Goal: Task Accomplishment & Management: Manage account settings

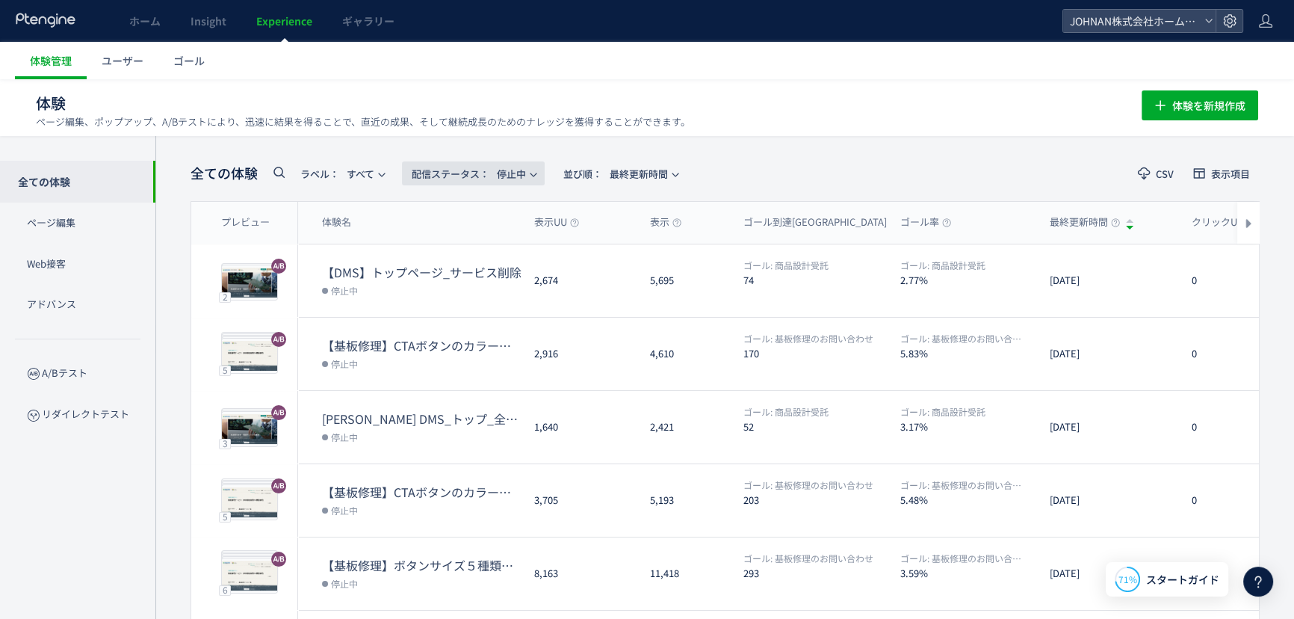
click at [514, 175] on span "配信ステータス​： 停止中" at bounding box center [469, 173] width 114 height 25
click at [515, 175] on span "配信ステータス​： 停止中" at bounding box center [469, 173] width 114 height 25
drag, startPoint x: 517, startPoint y: 175, endPoint x: 509, endPoint y: 224, distance: 50.0
click at [519, 176] on span "配信ステータス​： 停止中" at bounding box center [469, 173] width 114 height 25
click at [475, 283] on li "配信中" at bounding box center [476, 296] width 61 height 27
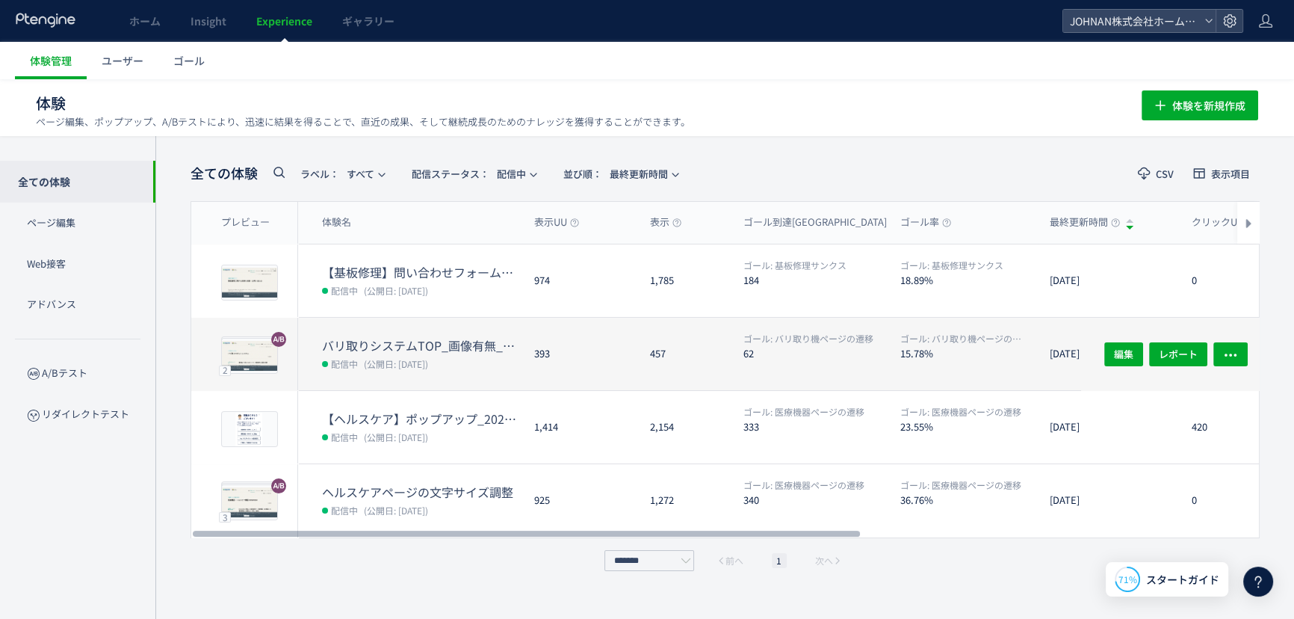
click at [590, 373] on div "393" at bounding box center [580, 354] width 116 height 72
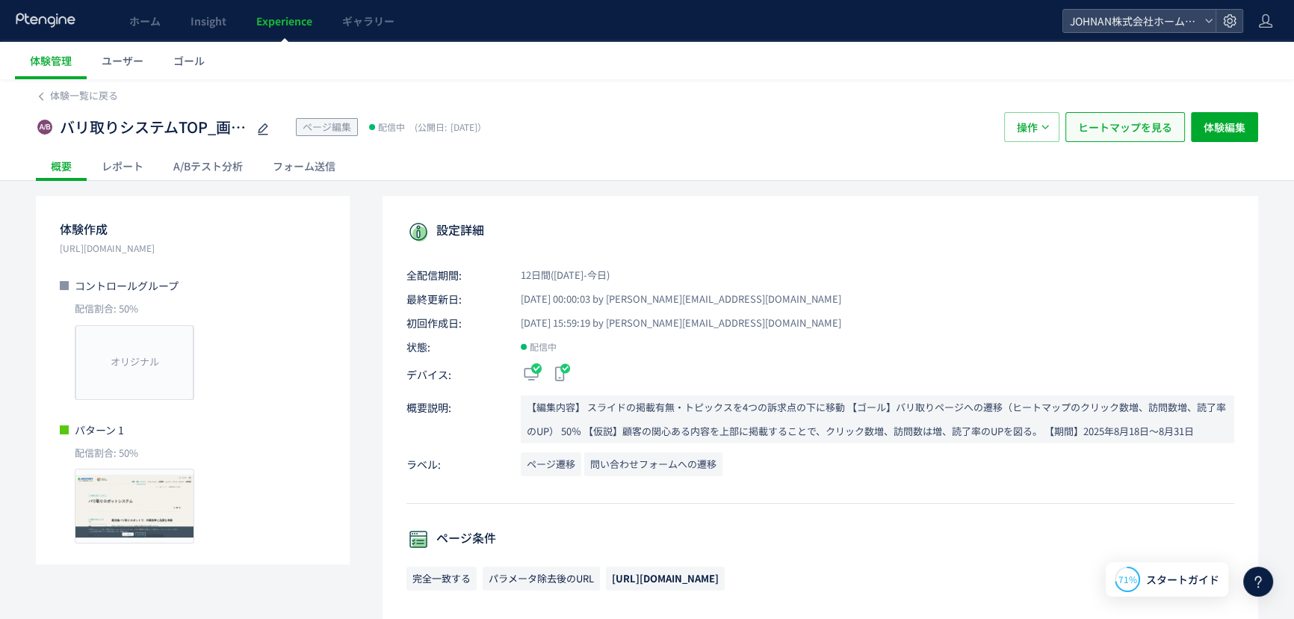
click at [1123, 138] on span "ヒートマップを見る" at bounding box center [1125, 127] width 94 height 30
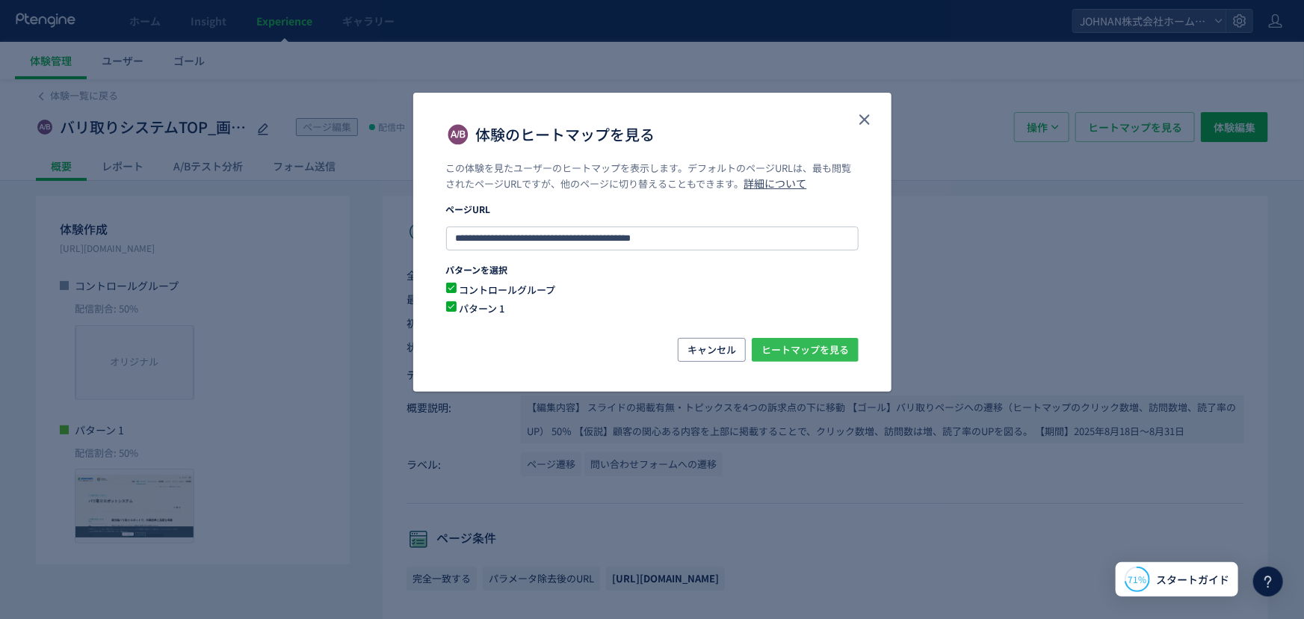
click at [833, 357] on span "ヒートマップを見る" at bounding box center [805, 350] width 87 height 24
